Goal: Task Accomplishment & Management: Manage account settings

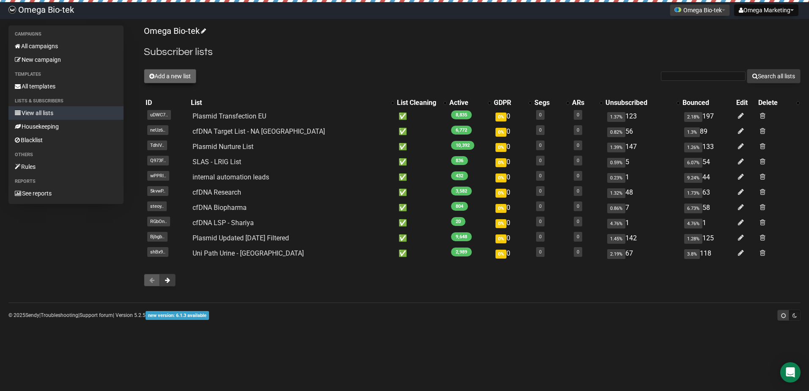
click at [168, 73] on button "Add a new list" at bounding box center [170, 76] width 52 height 14
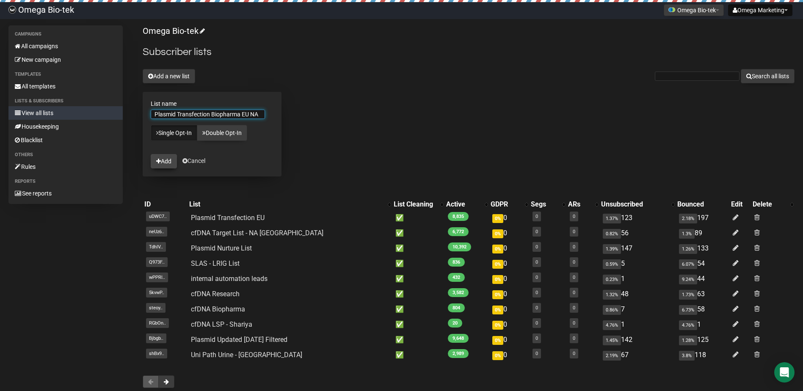
type input "Plasmid Transfection Biopharma EU NA"
click at [167, 161] on button "Add" at bounding box center [164, 161] width 26 height 14
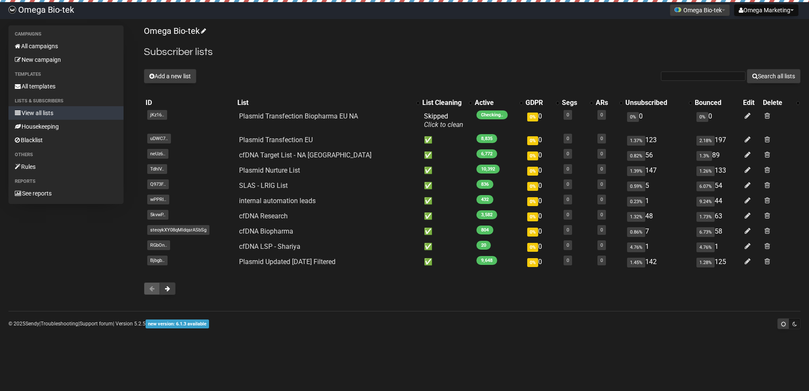
click at [168, 230] on span "steoykXY08qMldqsrASbSg" at bounding box center [178, 230] width 62 height 10
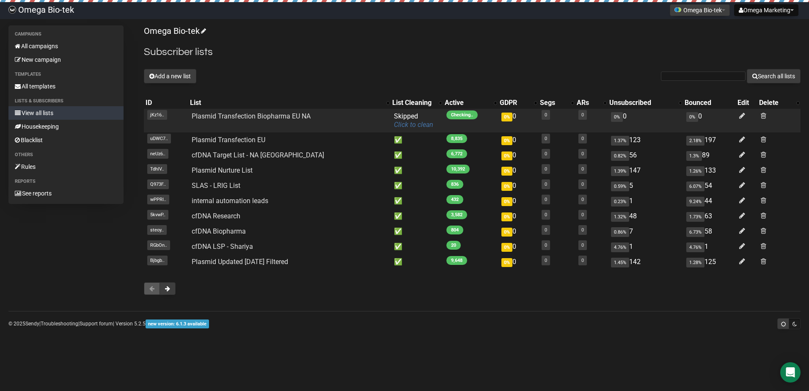
click at [410, 124] on link "Click to clean" at bounding box center [413, 125] width 39 height 8
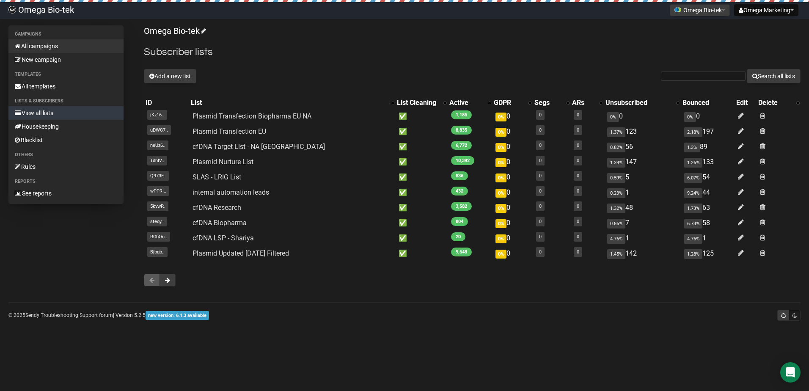
click at [38, 47] on link "All campaigns" at bounding box center [65, 46] width 115 height 14
